Goal: Check status: Check status

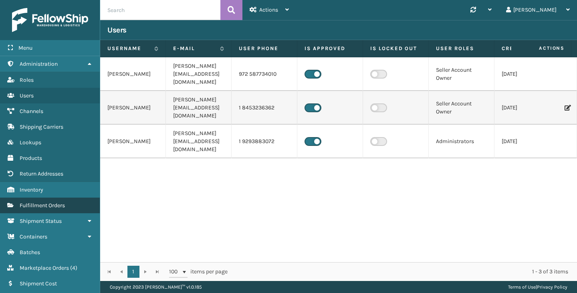
click at [43, 200] on link "Users Fulfillment Orders" at bounding box center [50, 206] width 100 height 16
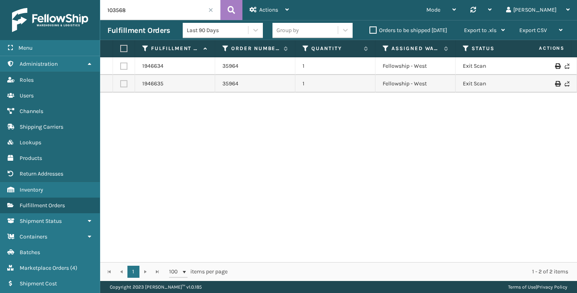
click at [171, 13] on input "103568" at bounding box center [160, 10] width 120 height 20
paste input "29021990814691"
type input "129021990814691"
click at [230, 9] on icon at bounding box center [232, 10] width 8 height 12
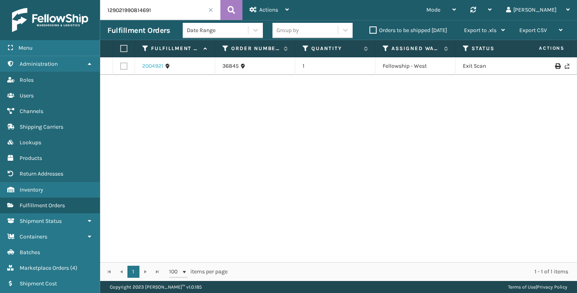
click at [149, 64] on link "2004921" at bounding box center [152, 66] width 21 height 8
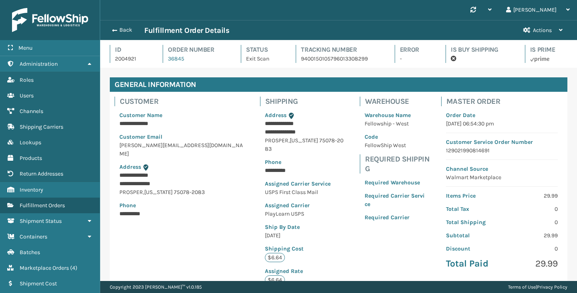
scroll to position [19, 477]
click at [343, 58] on p "9400150105796013308299" at bounding box center [340, 58] width 79 height 8
copy p "9400150105796013308299"
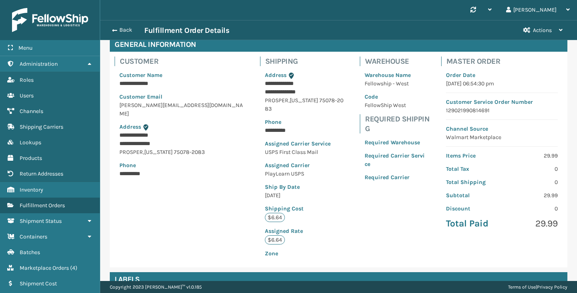
scroll to position [0, 0]
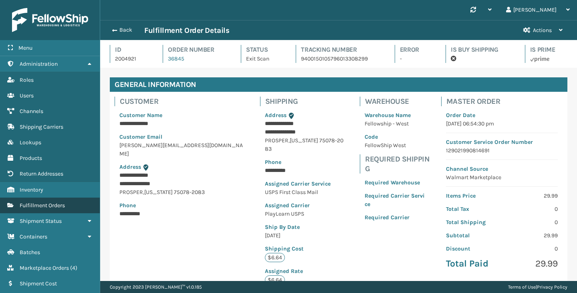
click at [42, 202] on span "Fulfillment Orders" at bounding box center [42, 205] width 45 height 7
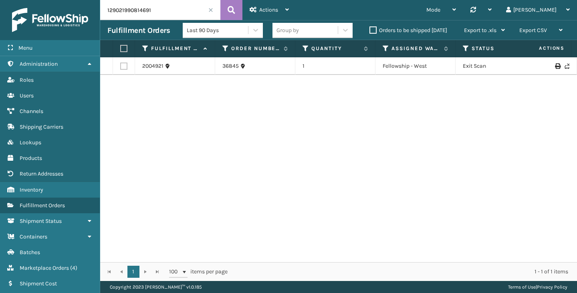
click at [184, 11] on input "129021990814691" at bounding box center [160, 10] width 120 height 20
paste input "2524480678"
type input "129022524480678"
click at [230, 12] on icon at bounding box center [232, 10] width 8 height 12
